Goal: Transaction & Acquisition: Purchase product/service

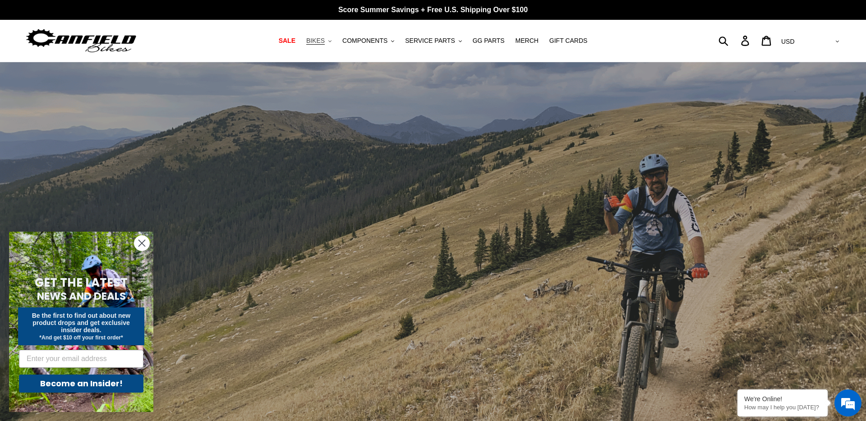
click at [321, 40] on span "BIKES" at bounding box center [315, 41] width 18 height 8
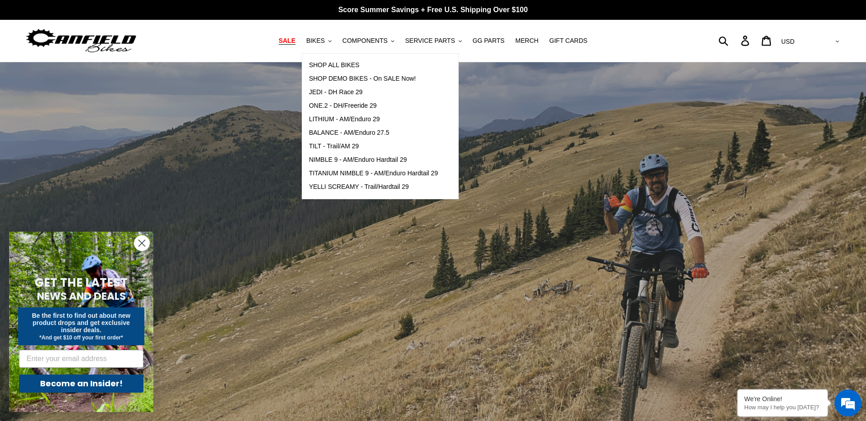
click at [285, 42] on span "SALE" at bounding box center [287, 41] width 17 height 8
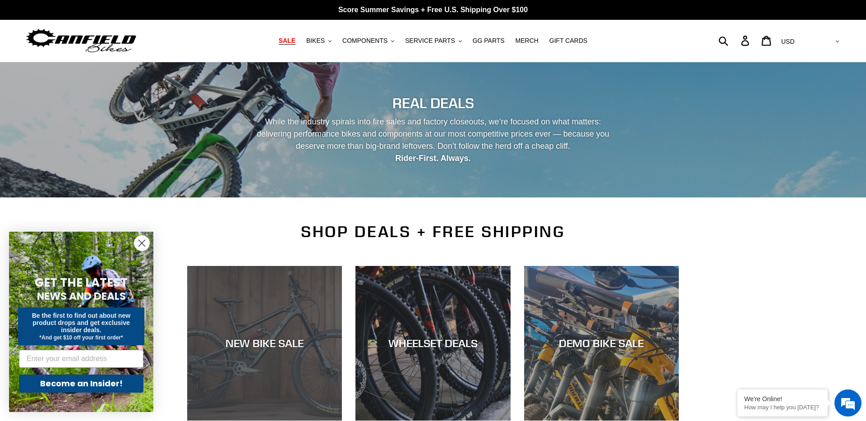
click at [262, 337] on div "NEW BIKE SALE" at bounding box center [264, 343] width 155 height 13
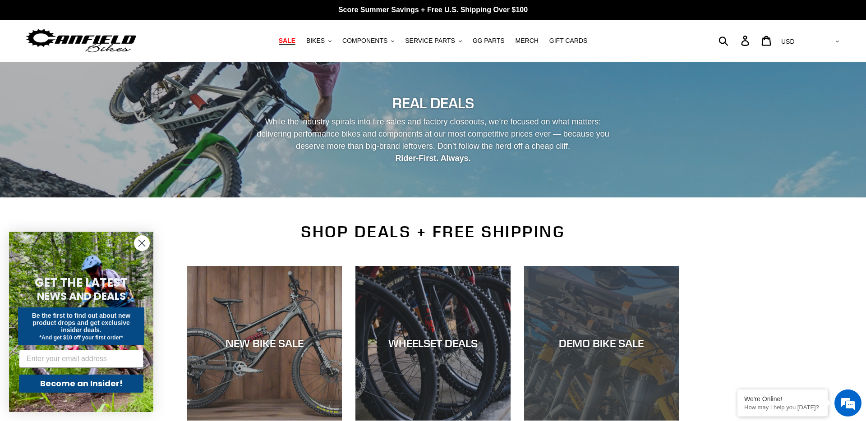
click at [592, 421] on div "DEMO BIKE SALE" at bounding box center [601, 421] width 155 height 0
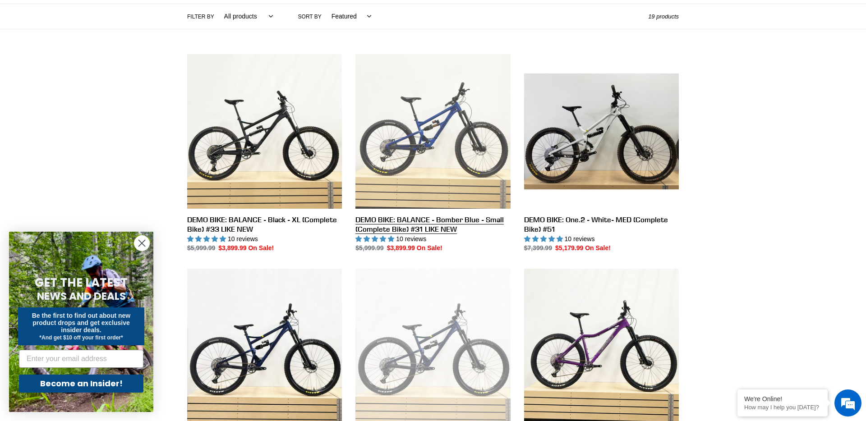
scroll to position [221, 0]
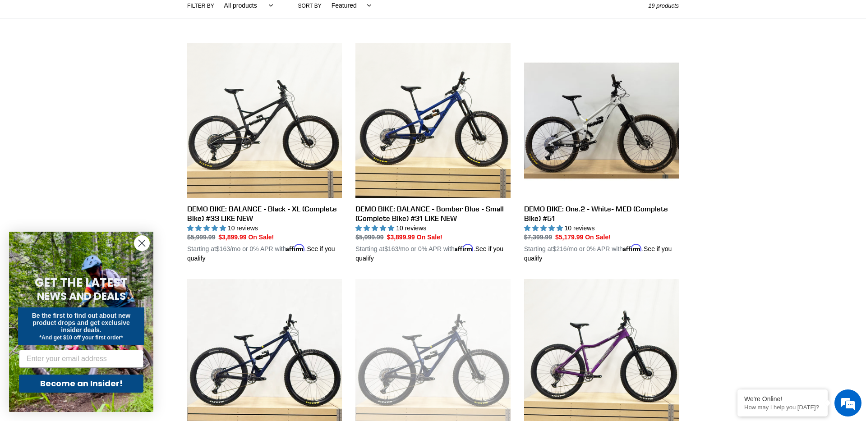
click at [140, 245] on circle "Close dialog" at bounding box center [141, 243] width 15 height 15
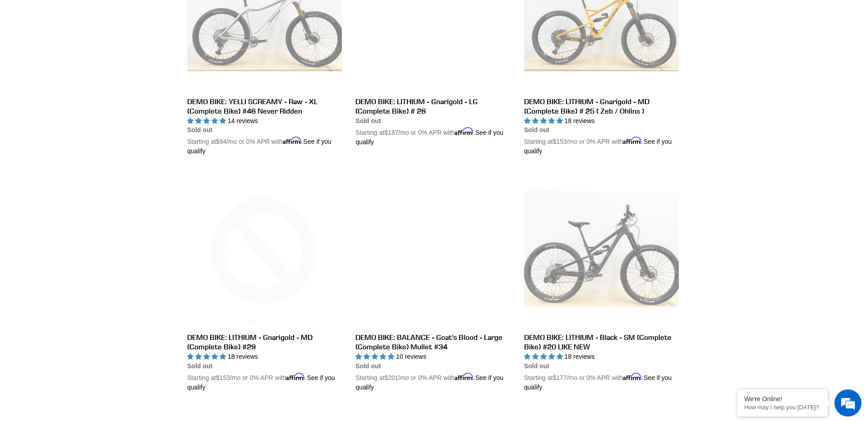
scroll to position [1273, 0]
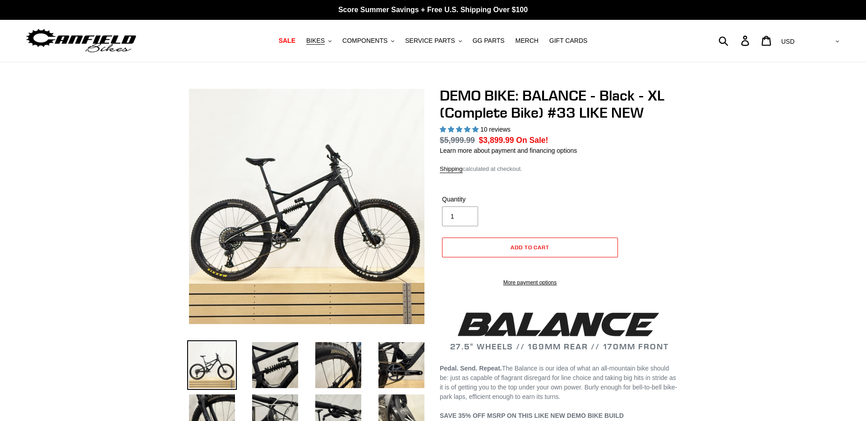
select select "highest-rating"
